Goal: Communication & Community: Answer question/provide support

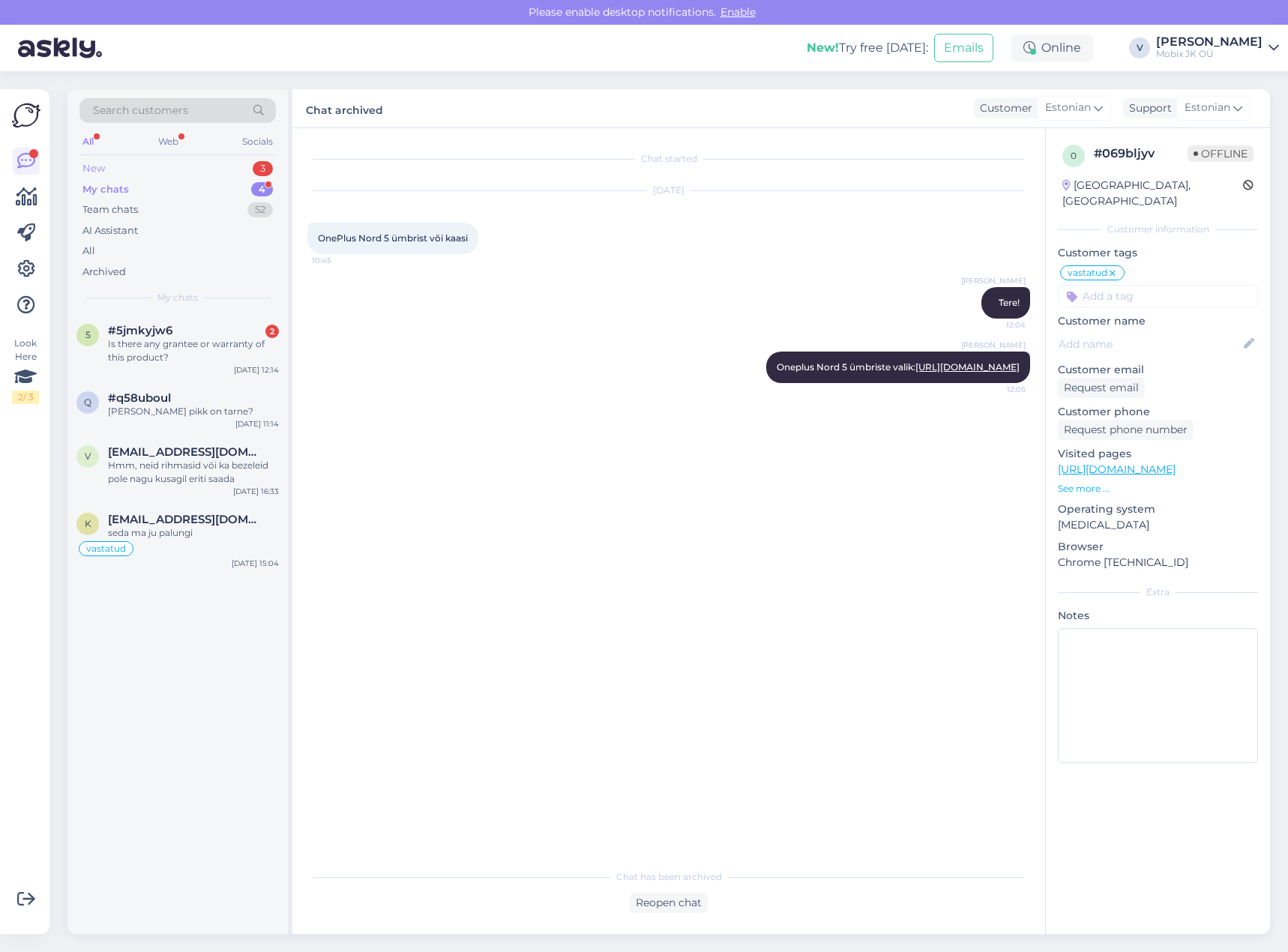
click at [229, 168] on div "New 3" at bounding box center [178, 168] width 197 height 21
click at [191, 349] on div "Tere! Mis on tellimuse #243901 eeldatav tarneaeg?" at bounding box center [193, 351] width 171 height 27
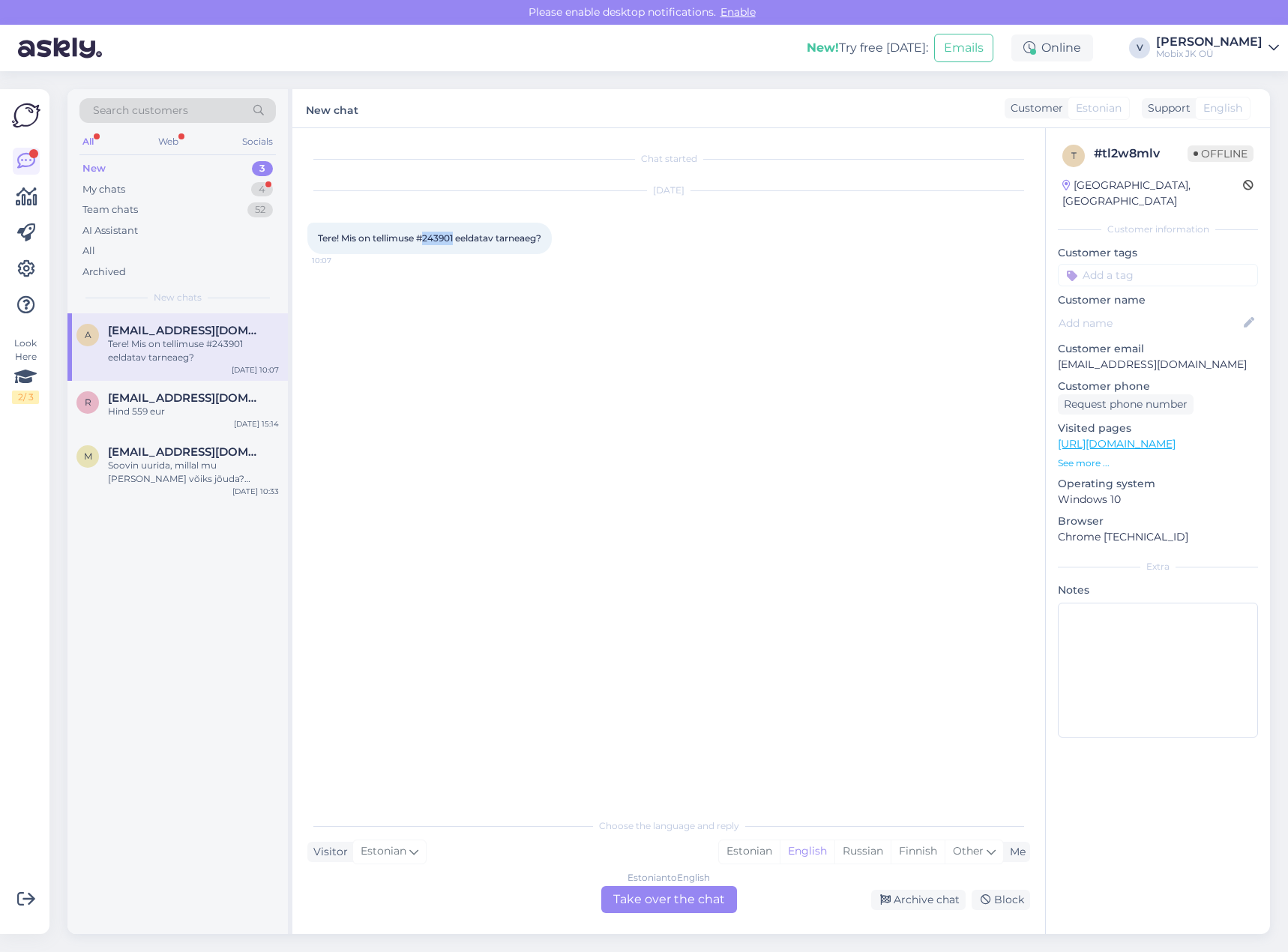
drag, startPoint x: 425, startPoint y: 239, endPoint x: 456, endPoint y: 238, distance: 31.0
click at [456, 238] on span "Tere! Mis on tellimuse #243901 eeldatav tarneaeg?" at bounding box center [429, 238] width 224 height 12
copy span "243901"
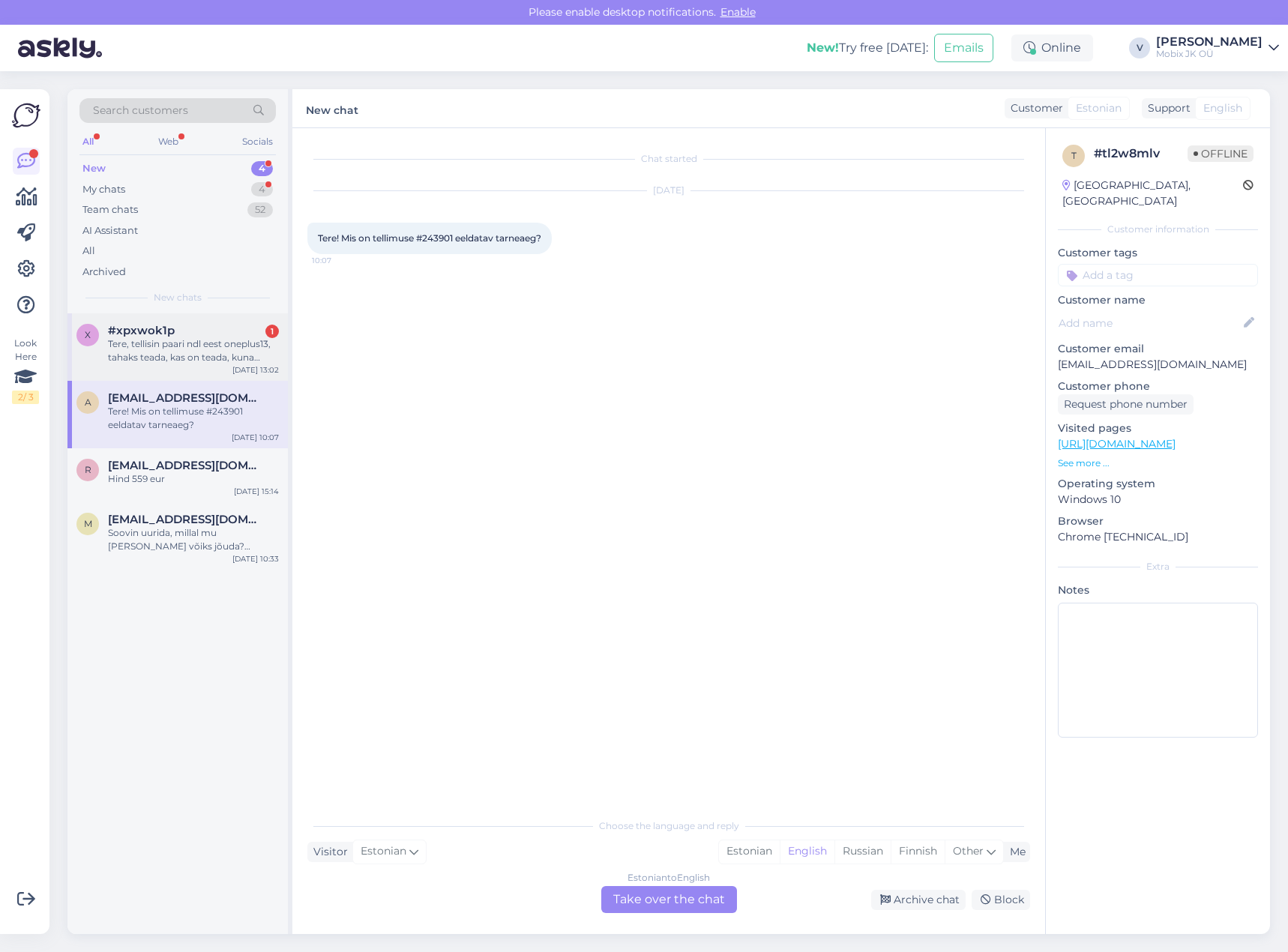
click at [239, 353] on div "Tere, tellisin paari ndl eest oneplus13, tahaks teada, kas on teada, kuna jõuab?" at bounding box center [193, 351] width 171 height 27
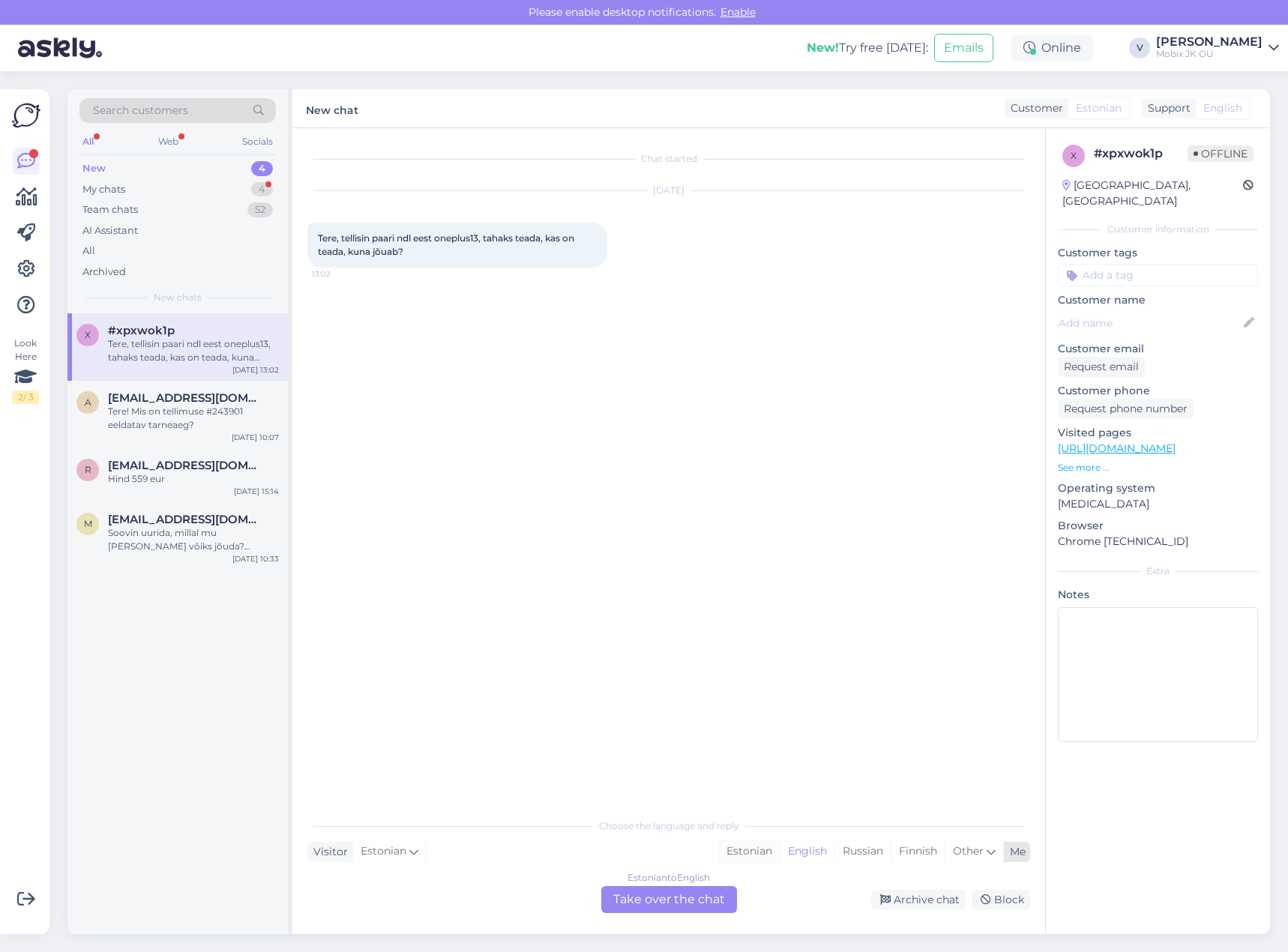
click at [758, 847] on div "Estonian" at bounding box center [750, 851] width 61 height 22
click at [705, 892] on div "Estonian to Estonian Take over the chat" at bounding box center [669, 900] width 136 height 27
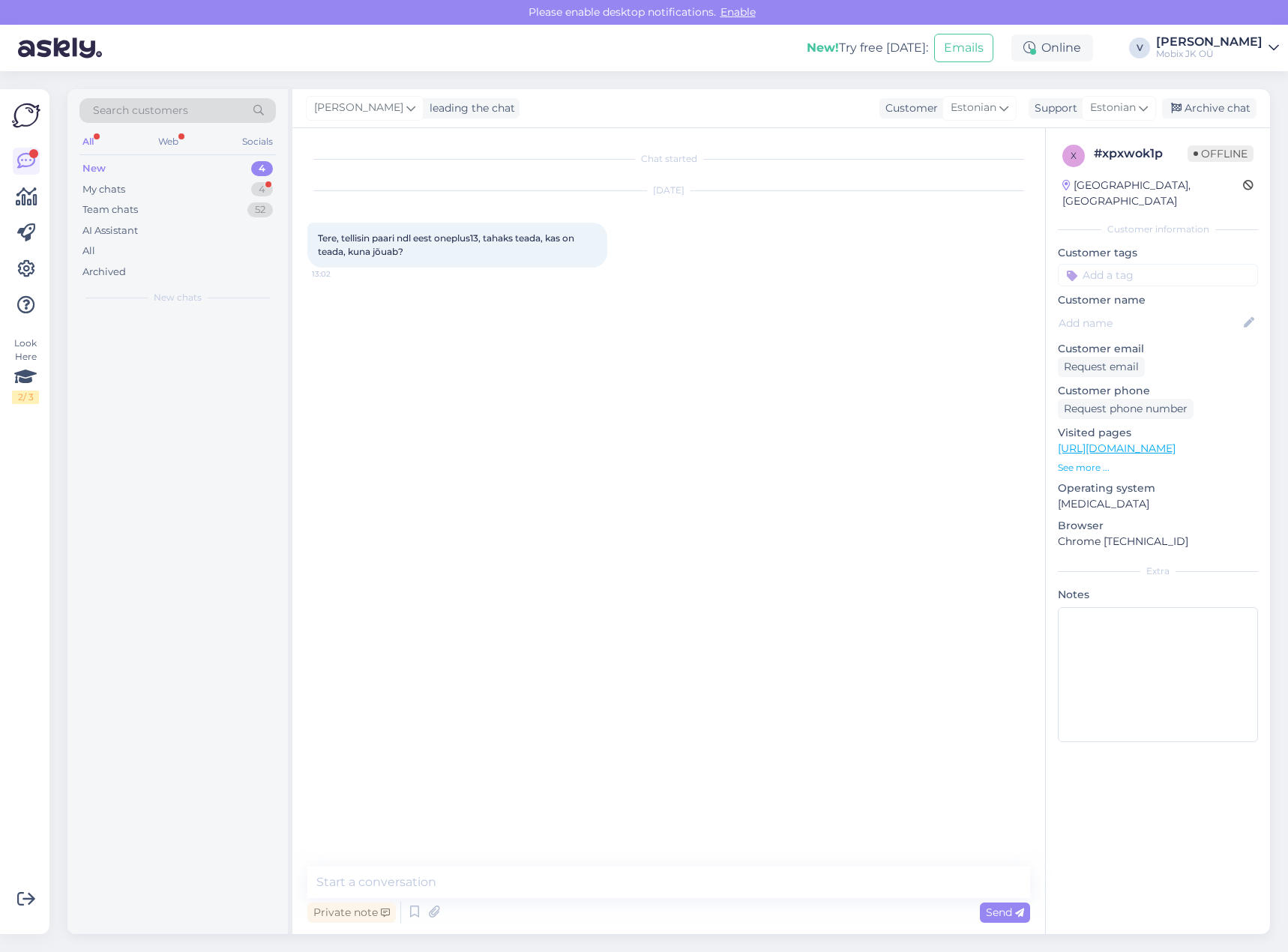
click at [706, 877] on textarea at bounding box center [668, 882] width 723 height 31
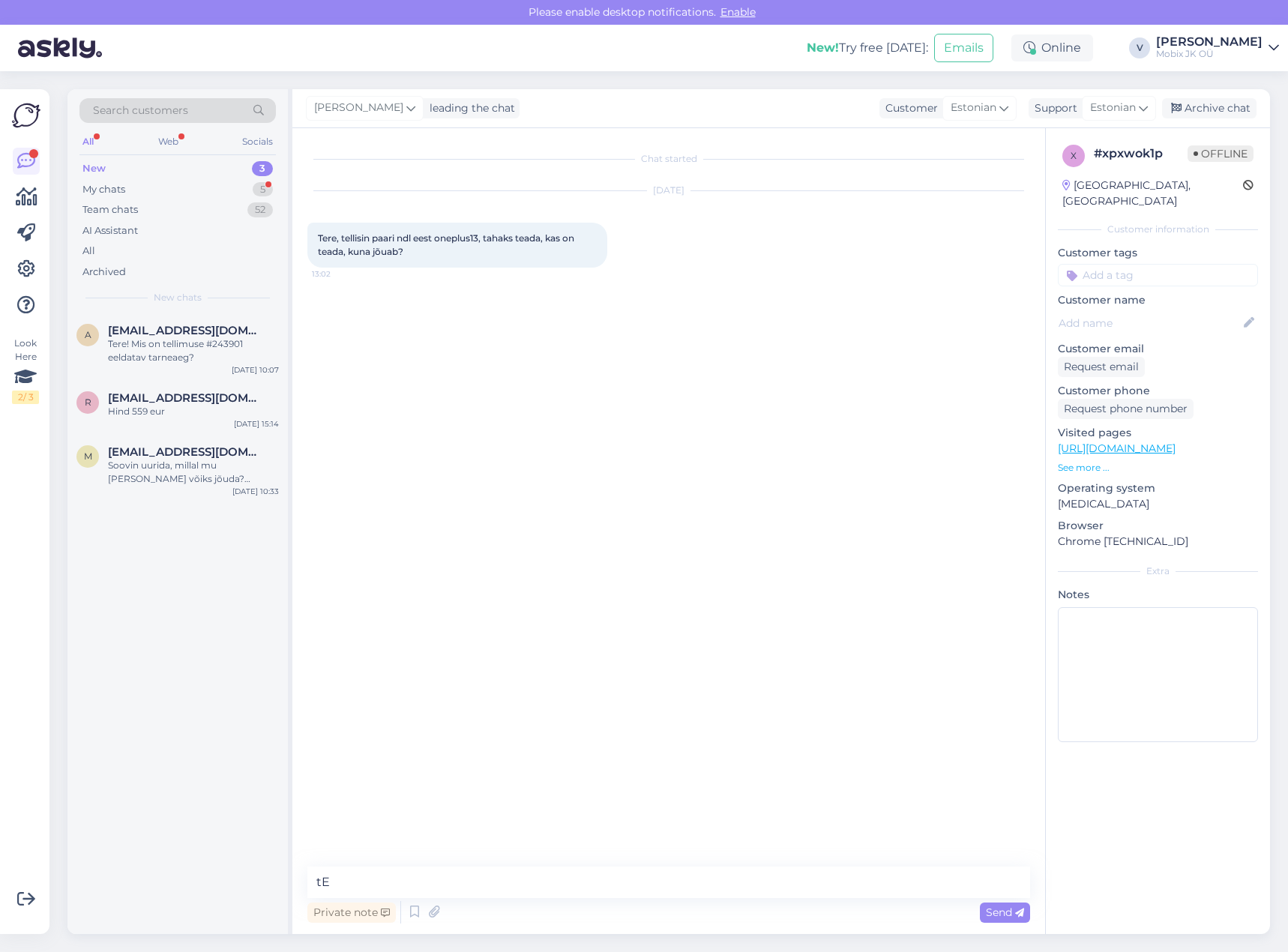
type textarea "t"
type textarea "Tere! Kuidas on Teie tellimuse number?"
click at [269, 163] on div "3" at bounding box center [262, 169] width 21 height 15
click at [252, 183] on div "My chats 5" at bounding box center [178, 190] width 197 height 21
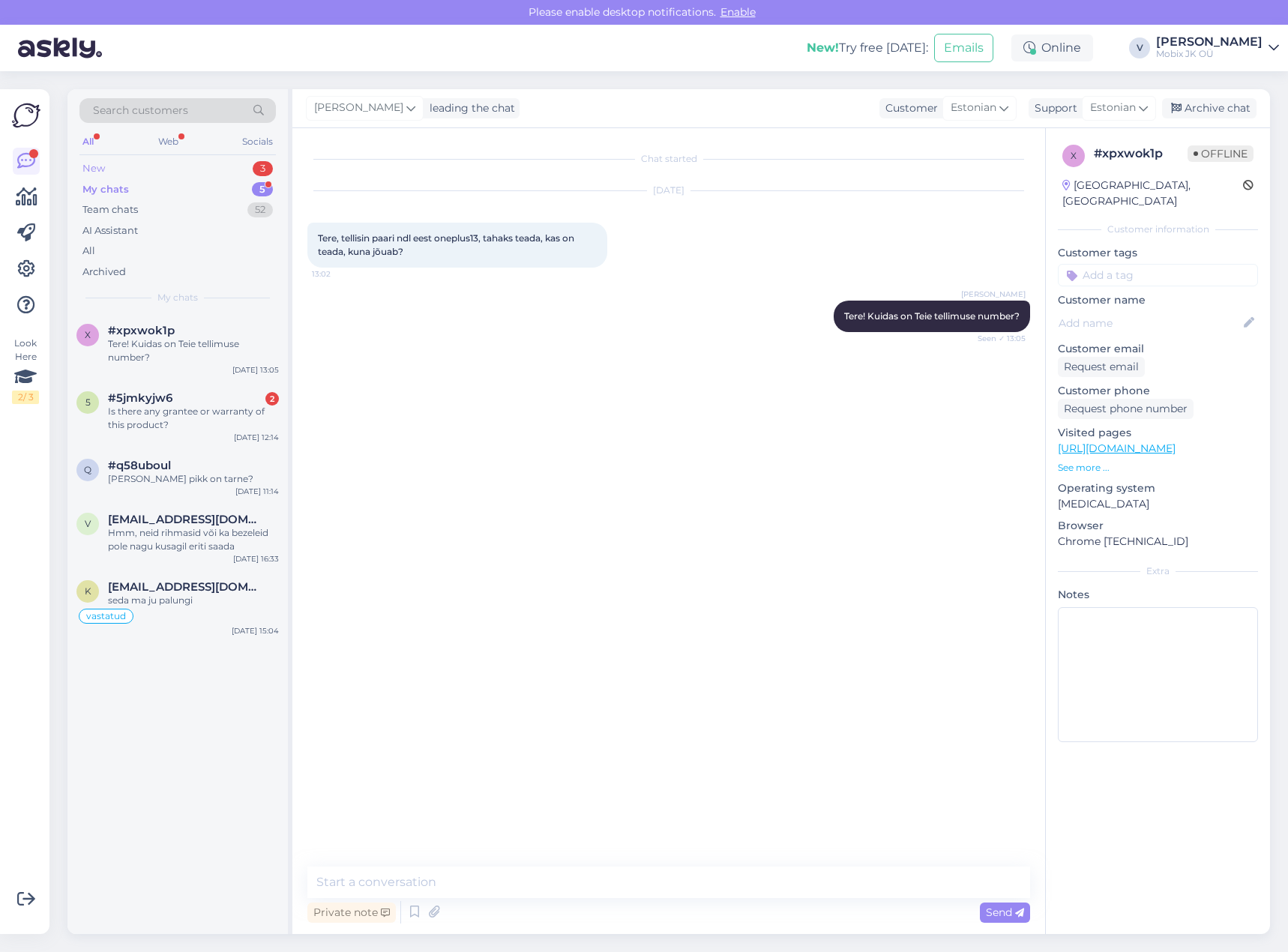
click at [251, 161] on div "New 3" at bounding box center [178, 168] width 197 height 21
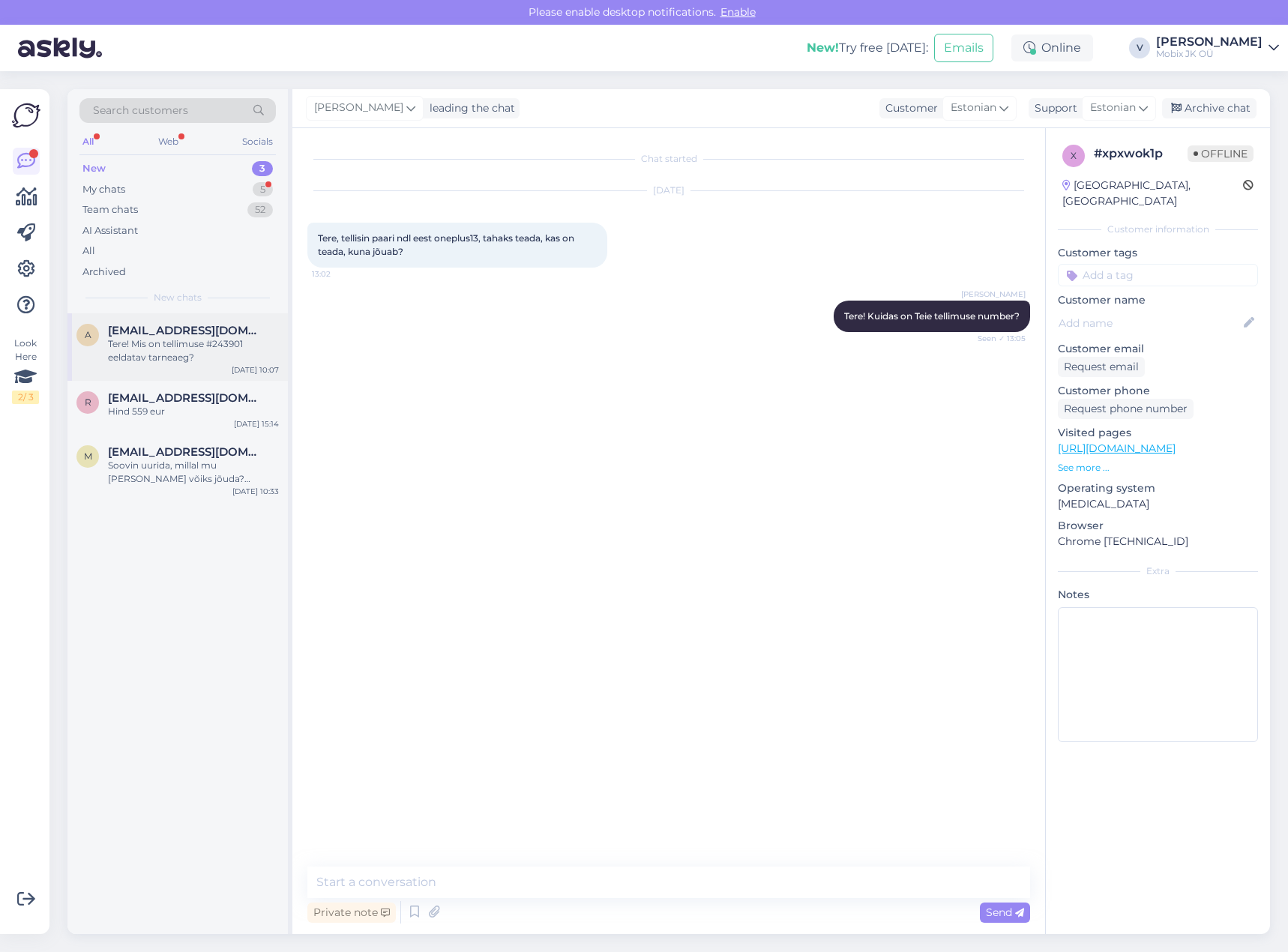
click at [172, 326] on span "[EMAIL_ADDRESS][DOMAIN_NAME]" at bounding box center [186, 331] width 156 height 13
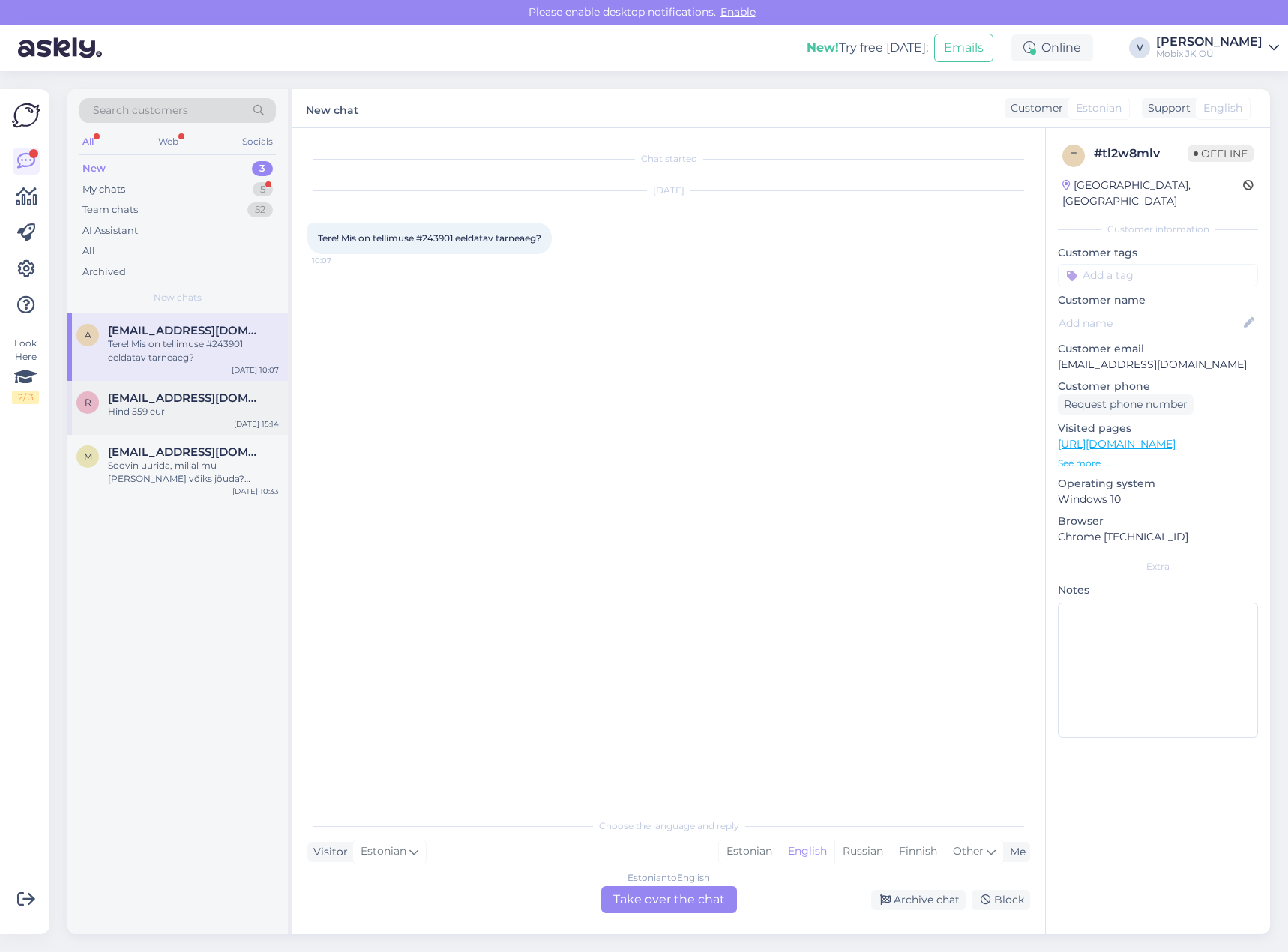
click at [220, 401] on span "[EMAIL_ADDRESS][DOMAIN_NAME]" at bounding box center [186, 398] width 156 height 13
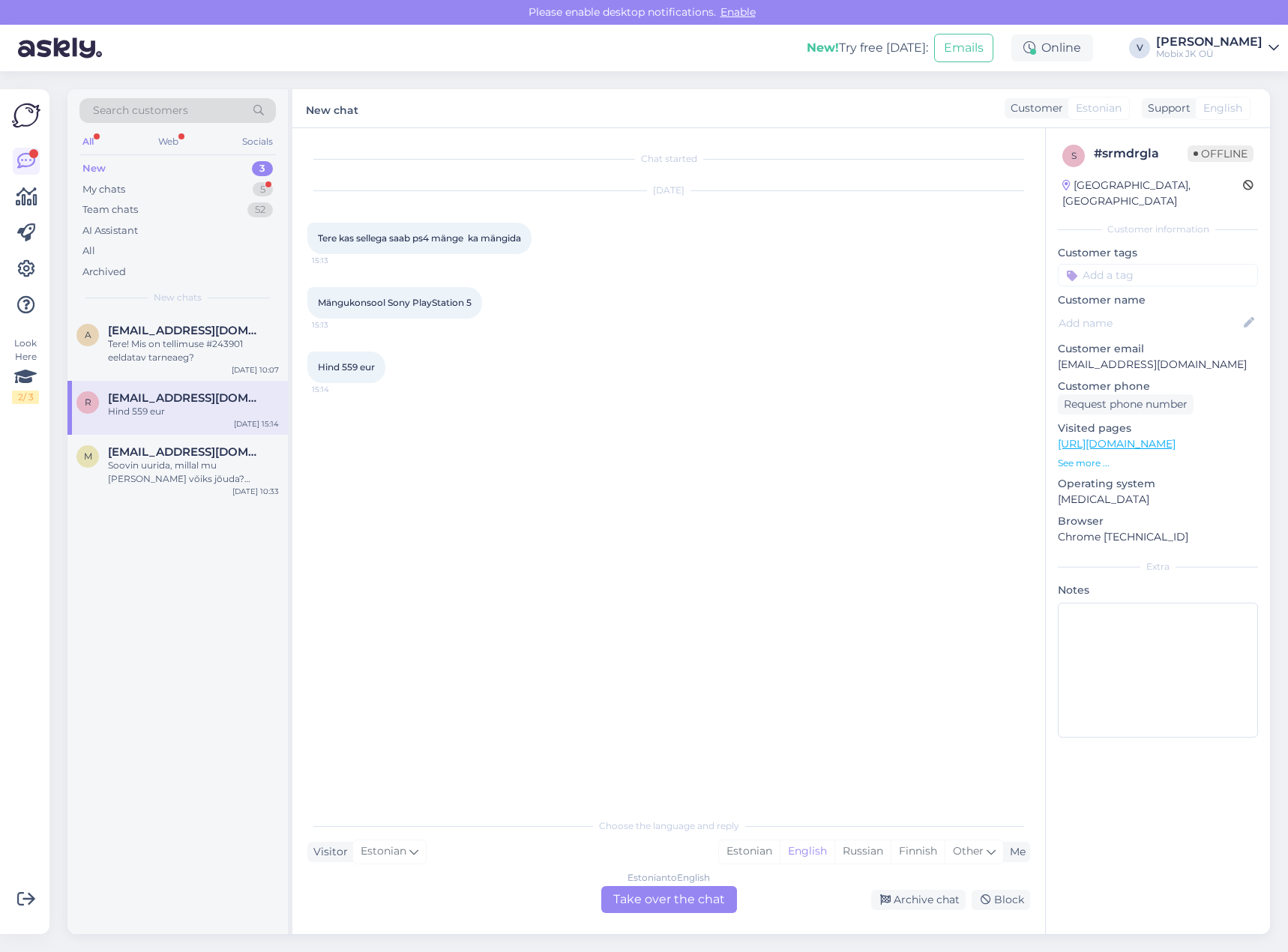
click at [1176, 437] on link "[URL][DOMAIN_NAME]" at bounding box center [1116, 444] width 118 height 13
click at [744, 856] on div "Estonian" at bounding box center [750, 851] width 61 height 22
click at [707, 892] on div "Estonian to Estonian Take over the chat" at bounding box center [669, 900] width 136 height 27
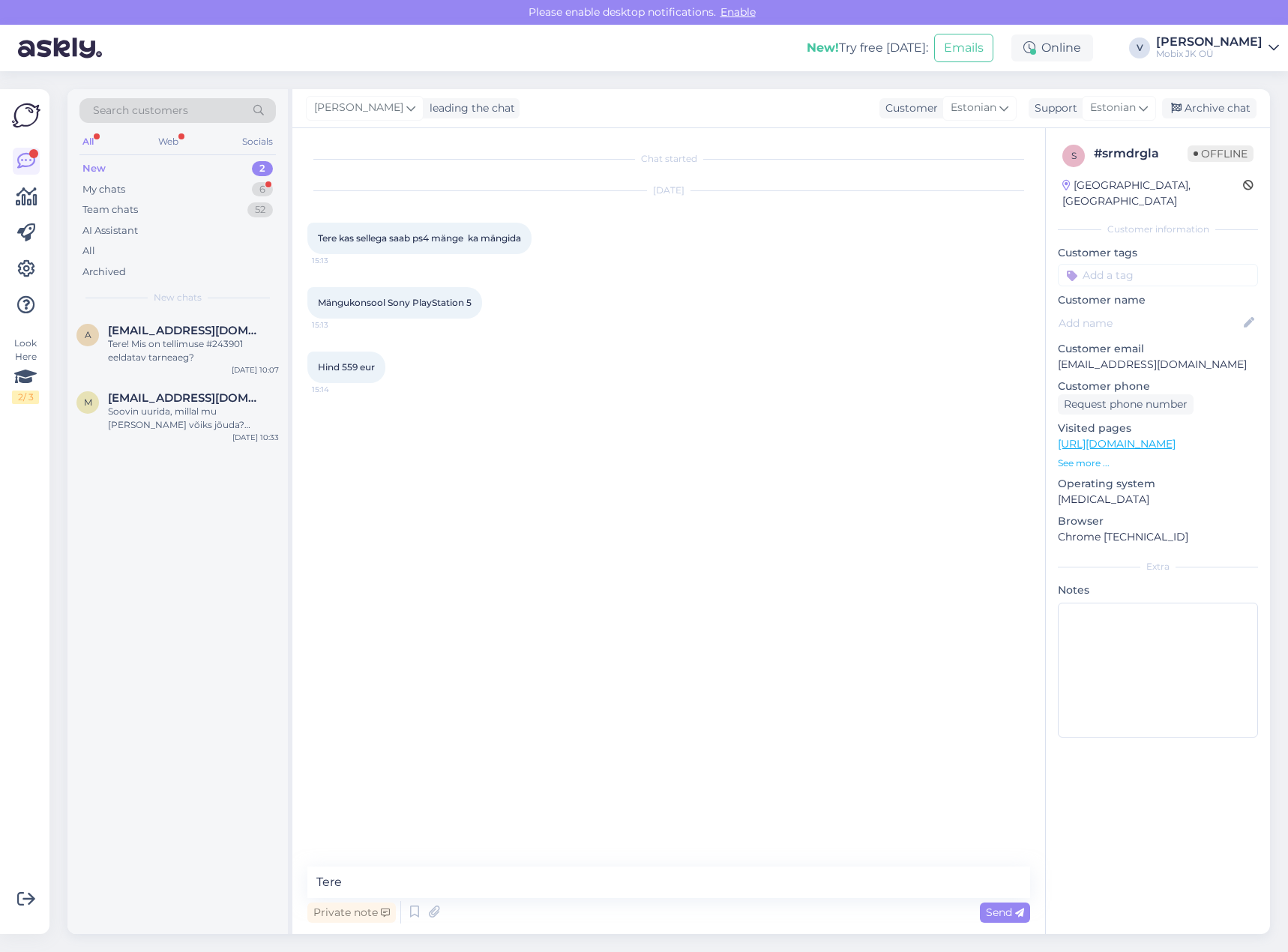
type textarea "Tere!"
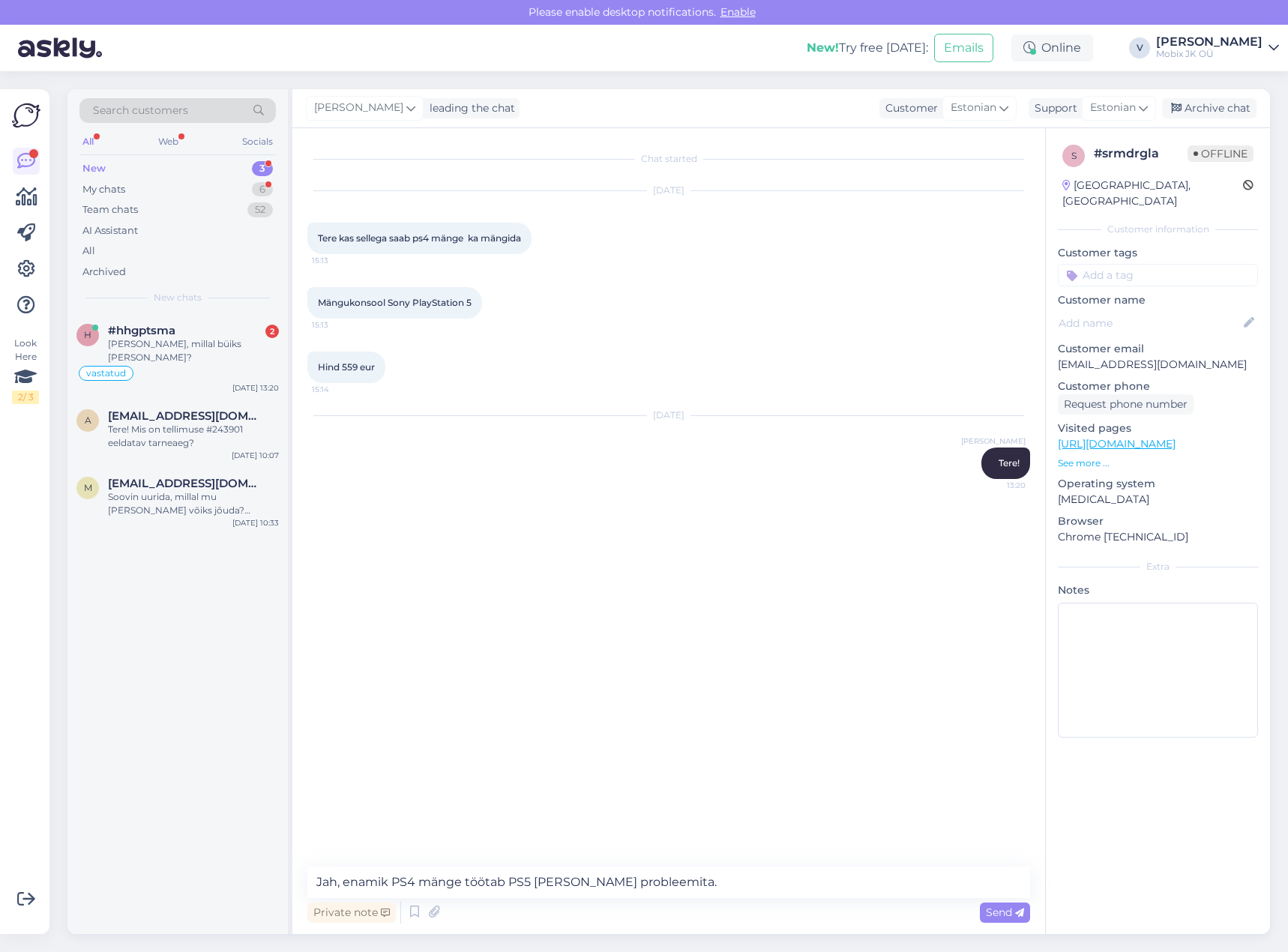
click at [734, 884] on textarea "Jah, enamik PS4 mänge töötab PS5 [PERSON_NAME] probleemita." at bounding box center [668, 882] width 723 height 31
type textarea "Jah, enamik PS4 mänge töötab PS5 [PERSON_NAME] probleemideta."
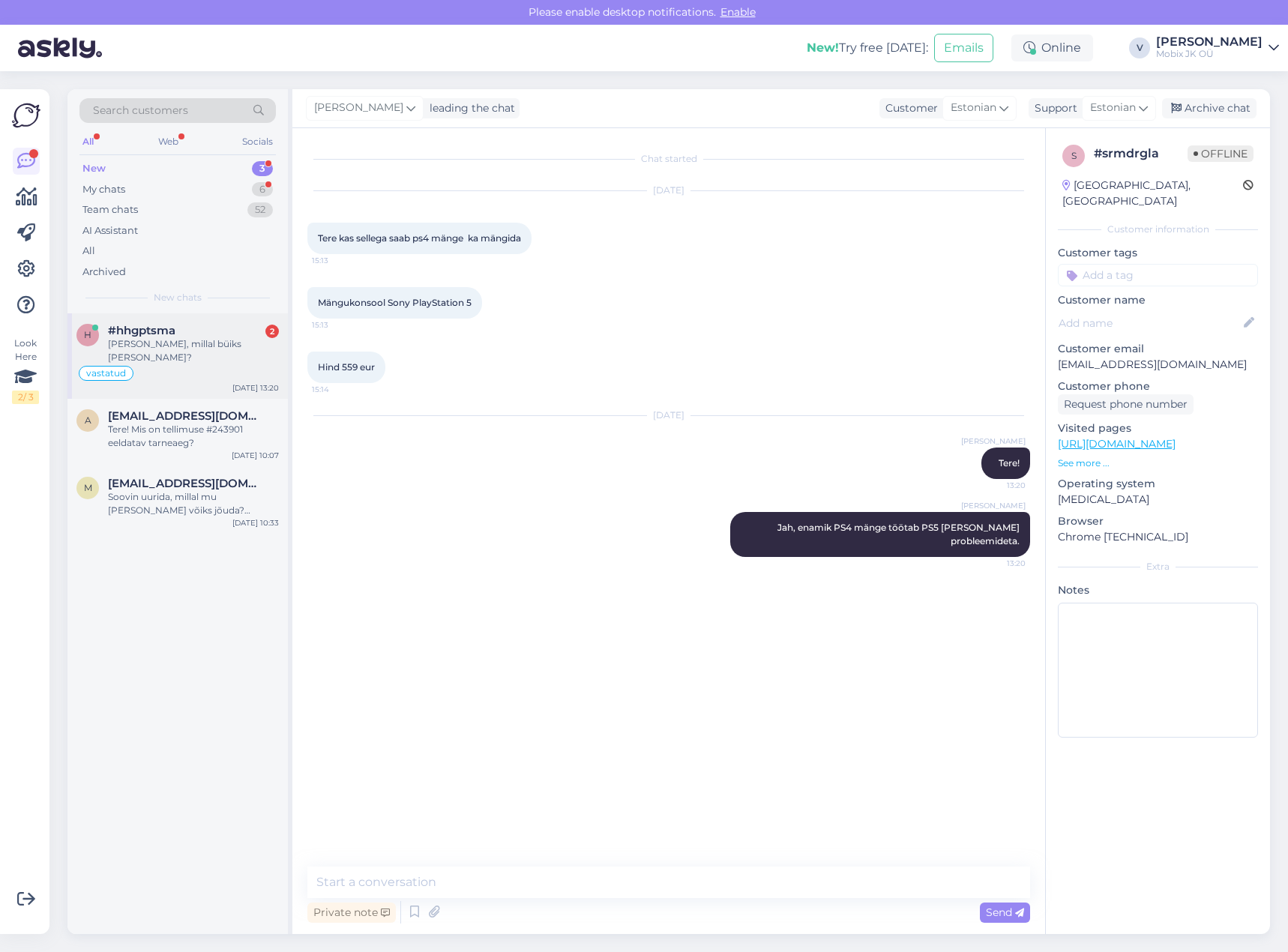
click at [224, 365] on div "vastatud" at bounding box center [177, 374] width 202 height 18
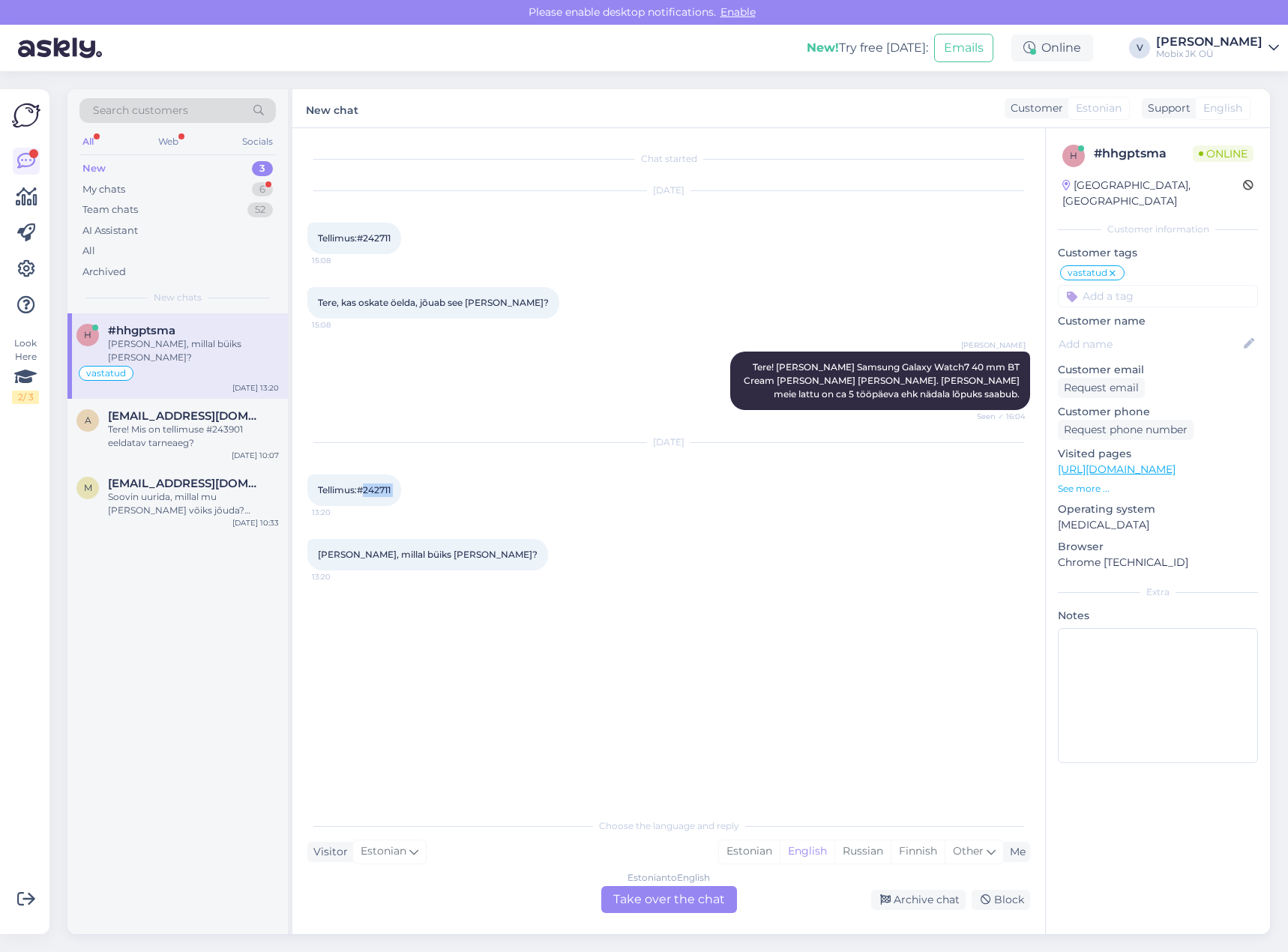
drag, startPoint x: 365, startPoint y: 489, endPoint x: 407, endPoint y: 492, distance: 42.1
click at [401, 490] on div "Tellimus:#242711 13:20" at bounding box center [354, 490] width 93 height 31
copy div "242711 13:20"
click at [751, 847] on div "Estonian" at bounding box center [750, 851] width 61 height 22
click at [671, 894] on div "Estonian to Estonian Take over the chat" at bounding box center [669, 900] width 136 height 27
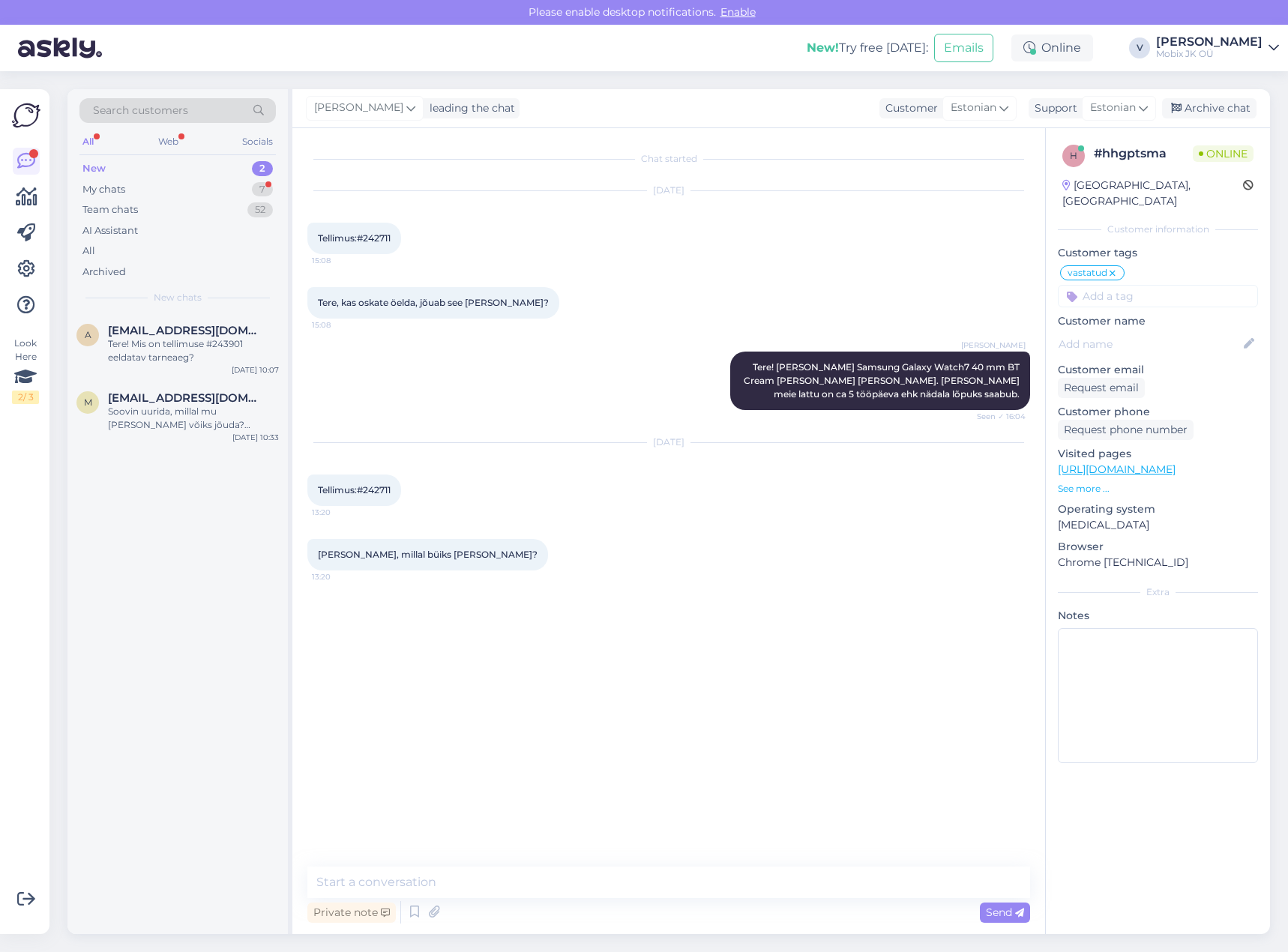
click at [675, 884] on textarea at bounding box center [668, 882] width 723 height 31
type textarea "Tere! Eeldatav tarne on homme või neljapäeval."
click at [254, 190] on div "7" at bounding box center [262, 190] width 21 height 15
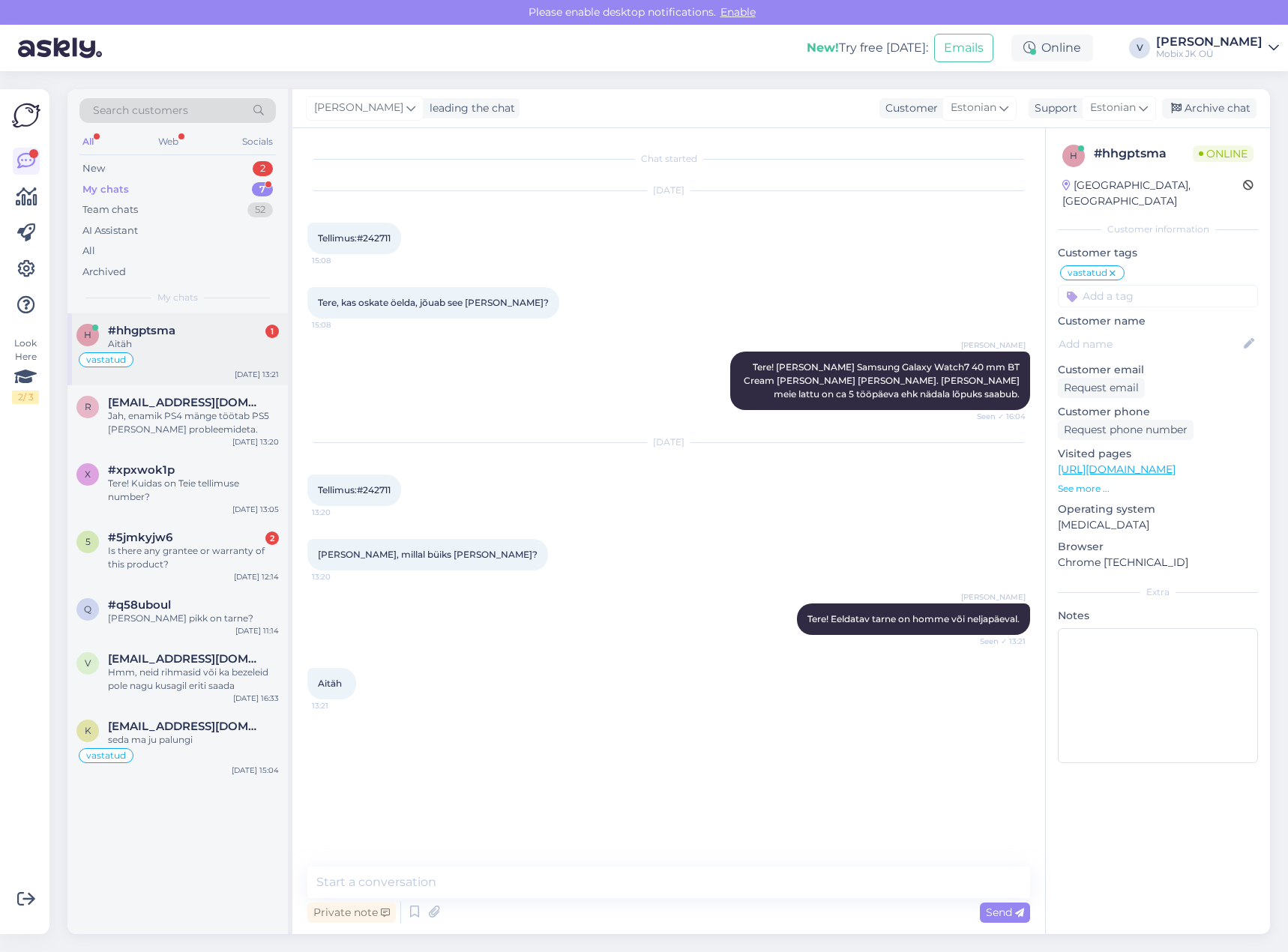
click at [238, 354] on div "vastatud" at bounding box center [177, 360] width 202 height 18
click at [606, 875] on textarea at bounding box center [668, 882] width 723 height 31
type textarea "Palun!"
click at [1206, 108] on div "Archive chat" at bounding box center [1209, 108] width 94 height 21
